Goal: Task Accomplishment & Management: Manage account settings

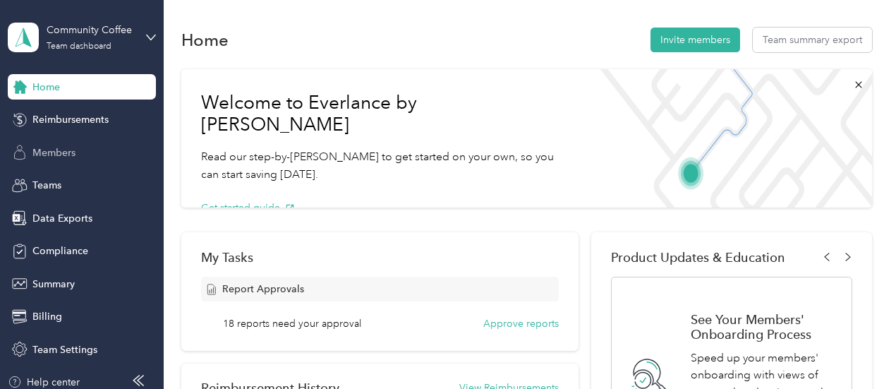
click at [41, 153] on span "Members" at bounding box center [53, 152] width 43 height 15
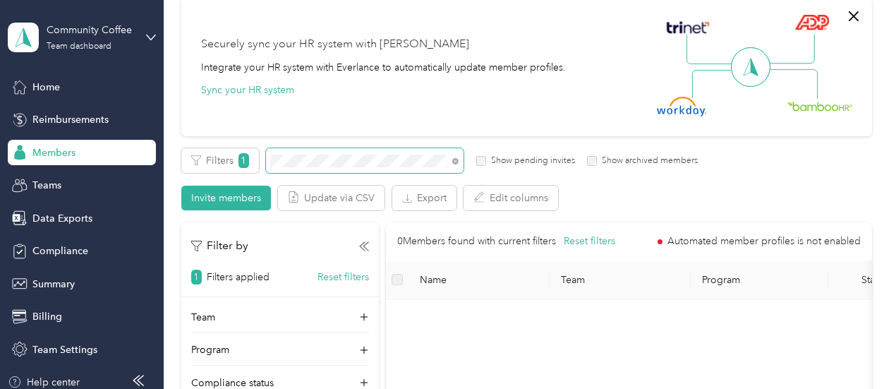
scroll to position [212, 0]
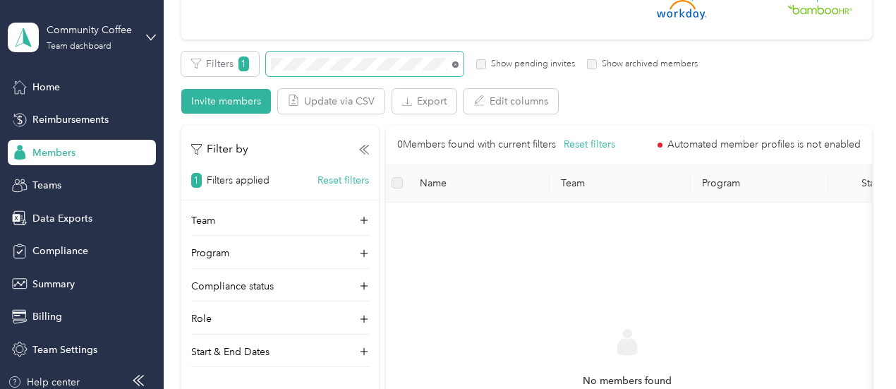
click at [452, 65] on icon at bounding box center [455, 64] width 6 height 6
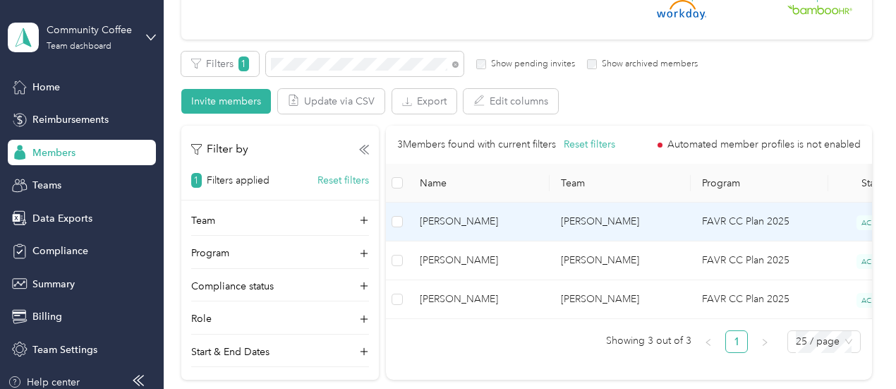
click at [456, 215] on span "[PERSON_NAME]" at bounding box center [479, 222] width 119 height 16
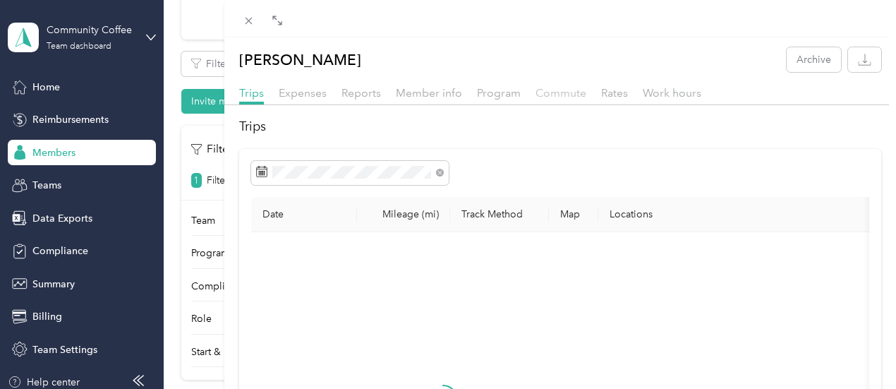
click at [586, 91] on span "Commute" at bounding box center [561, 92] width 51 height 13
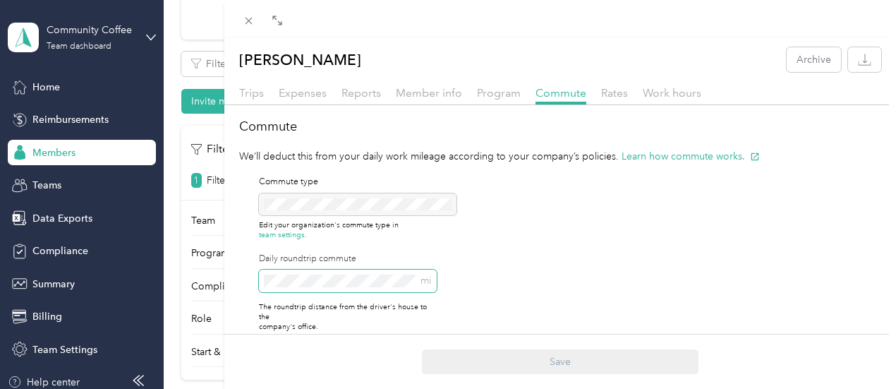
click at [443, 313] on div "[PERSON_NAME] Archive Trips Expenses Reports Member info Program Commute Rates …" at bounding box center [448, 194] width 896 height 389
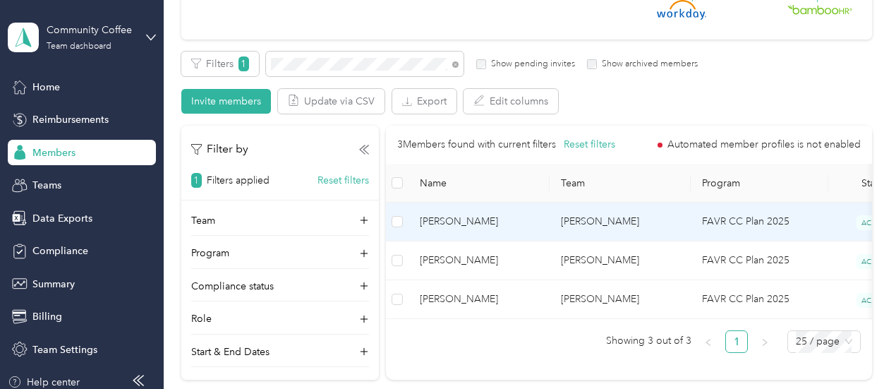
click at [459, 236] on td "[PERSON_NAME]" at bounding box center [479, 222] width 141 height 39
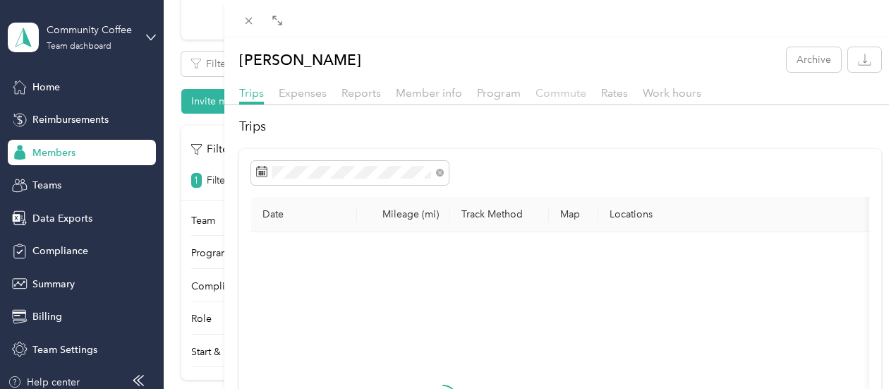
click at [586, 90] on span "Commute" at bounding box center [561, 92] width 51 height 13
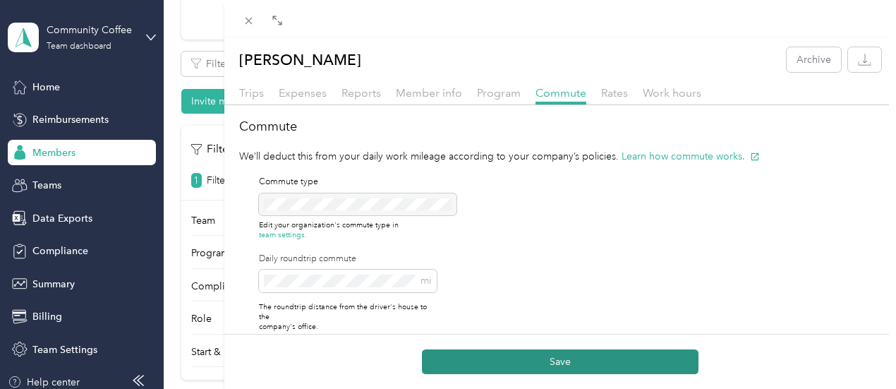
click at [621, 358] on button "Save" at bounding box center [560, 361] width 277 height 25
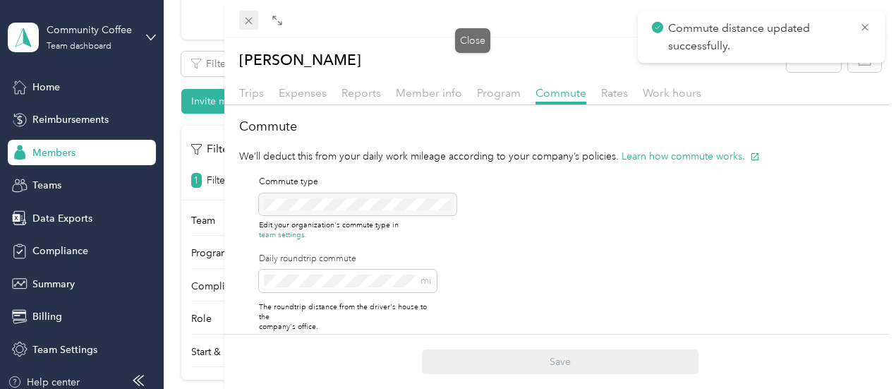
click at [252, 23] on icon at bounding box center [248, 21] width 7 height 7
